Goal: Information Seeking & Learning: Learn about a topic

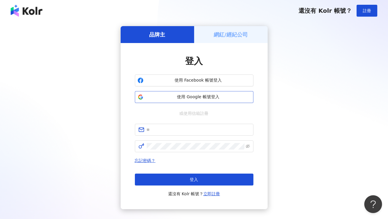
click at [189, 98] on span "使用 Google 帳號登入" at bounding box center [198, 97] width 105 height 6
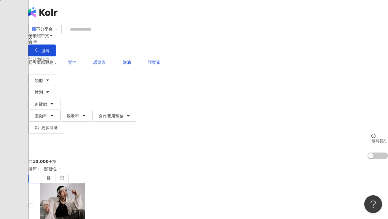
click at [44, 81] on icon at bounding box center [42, 83] width 4 height 4
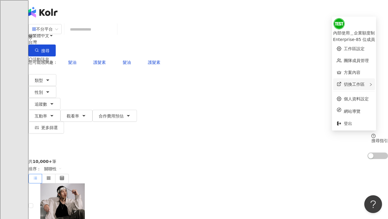
click at [368, 81] on div "切換工作區" at bounding box center [354, 84] width 42 height 12
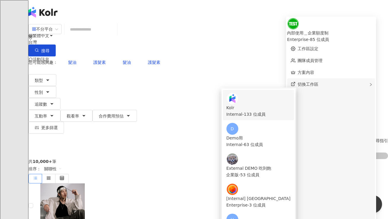
click at [281, 104] on div "Kolr" at bounding box center [258, 107] width 64 height 7
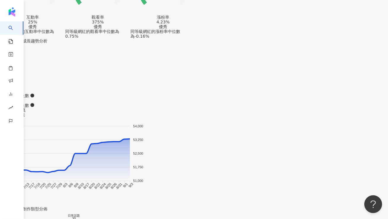
scroll to position [479, 0]
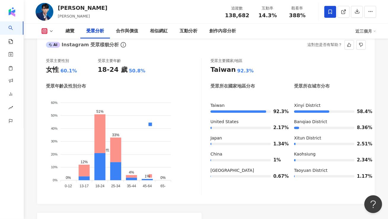
scroll to position [514, 0]
